Goal: Navigation & Orientation: Find specific page/section

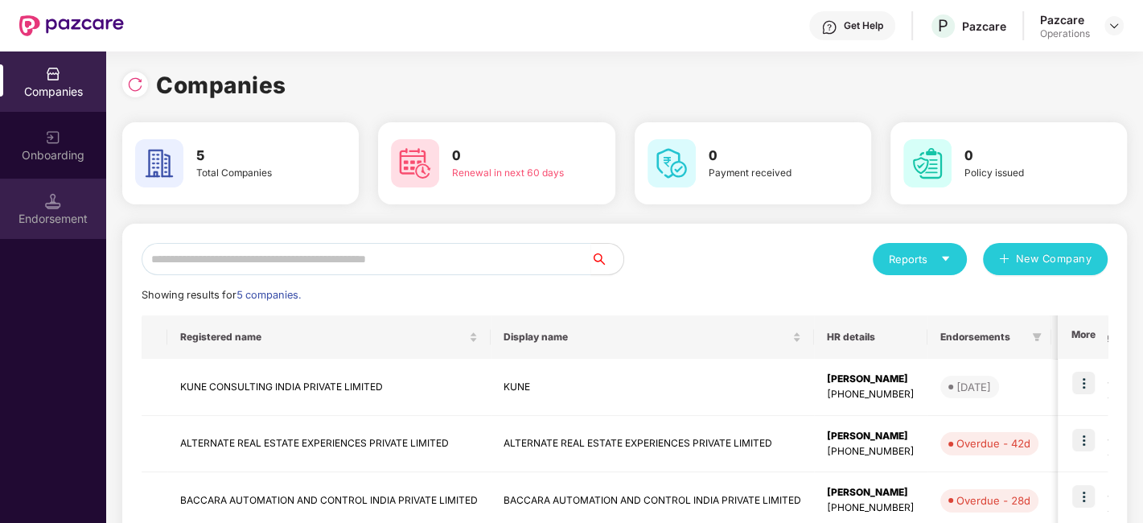
click at [49, 231] on div "Endorsement" at bounding box center [53, 209] width 106 height 60
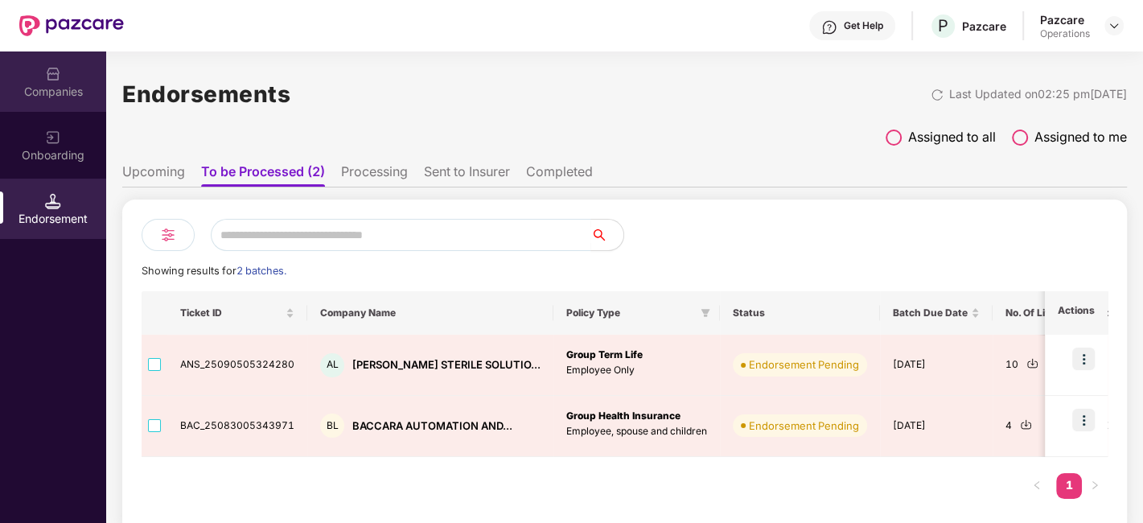
click at [56, 74] on img at bounding box center [53, 74] width 16 height 16
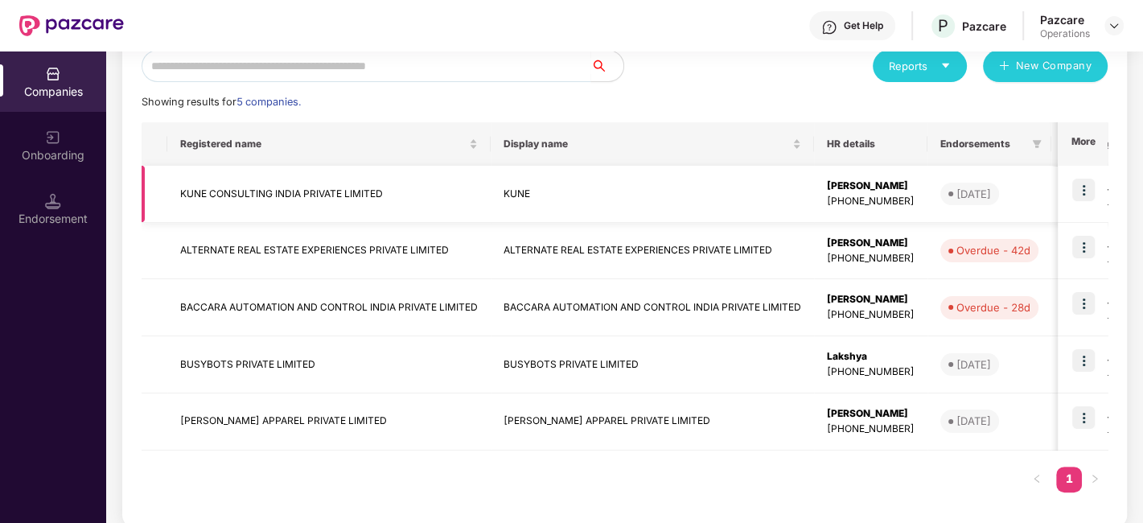
scroll to position [208, 0]
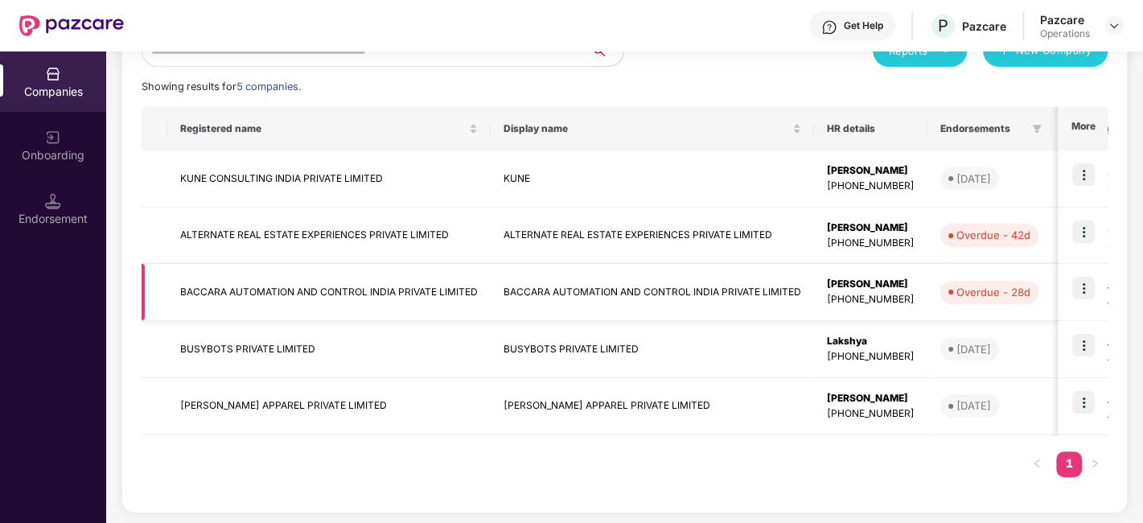
click at [215, 298] on td "BACCARA AUTOMATION AND CONTROL INDIA PRIVATE LIMITED" at bounding box center [328, 292] width 323 height 57
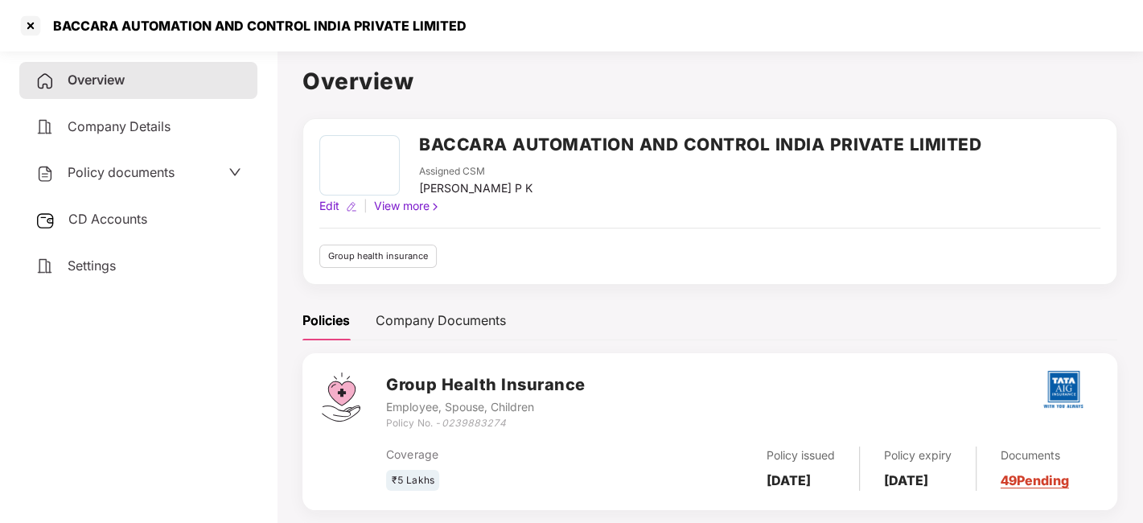
click at [118, 211] on span "CD Accounts" at bounding box center [107, 219] width 79 height 16
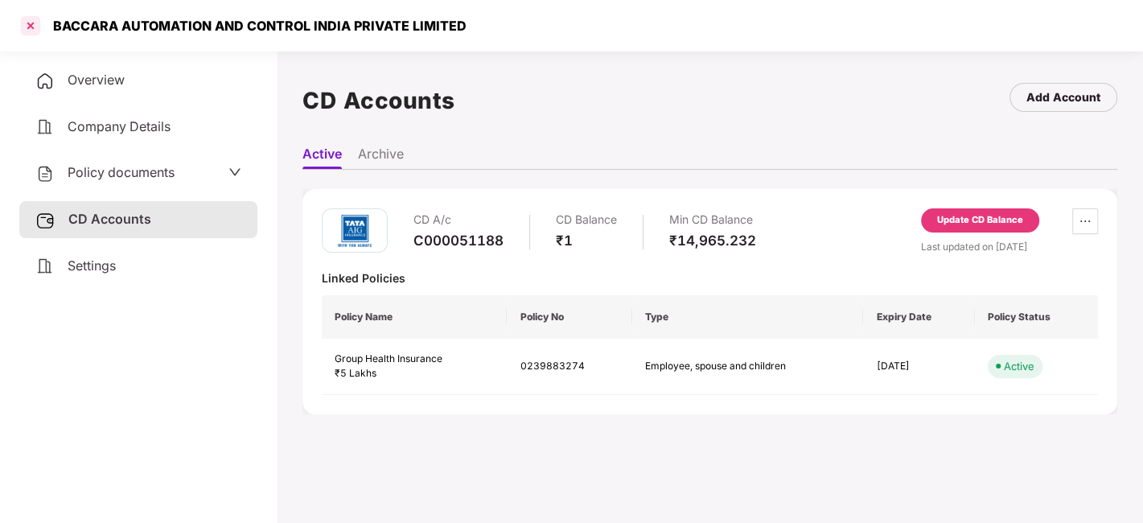
click at [28, 26] on div at bounding box center [31, 26] width 26 height 26
